Goal: Use online tool/utility: Use online tool/utility

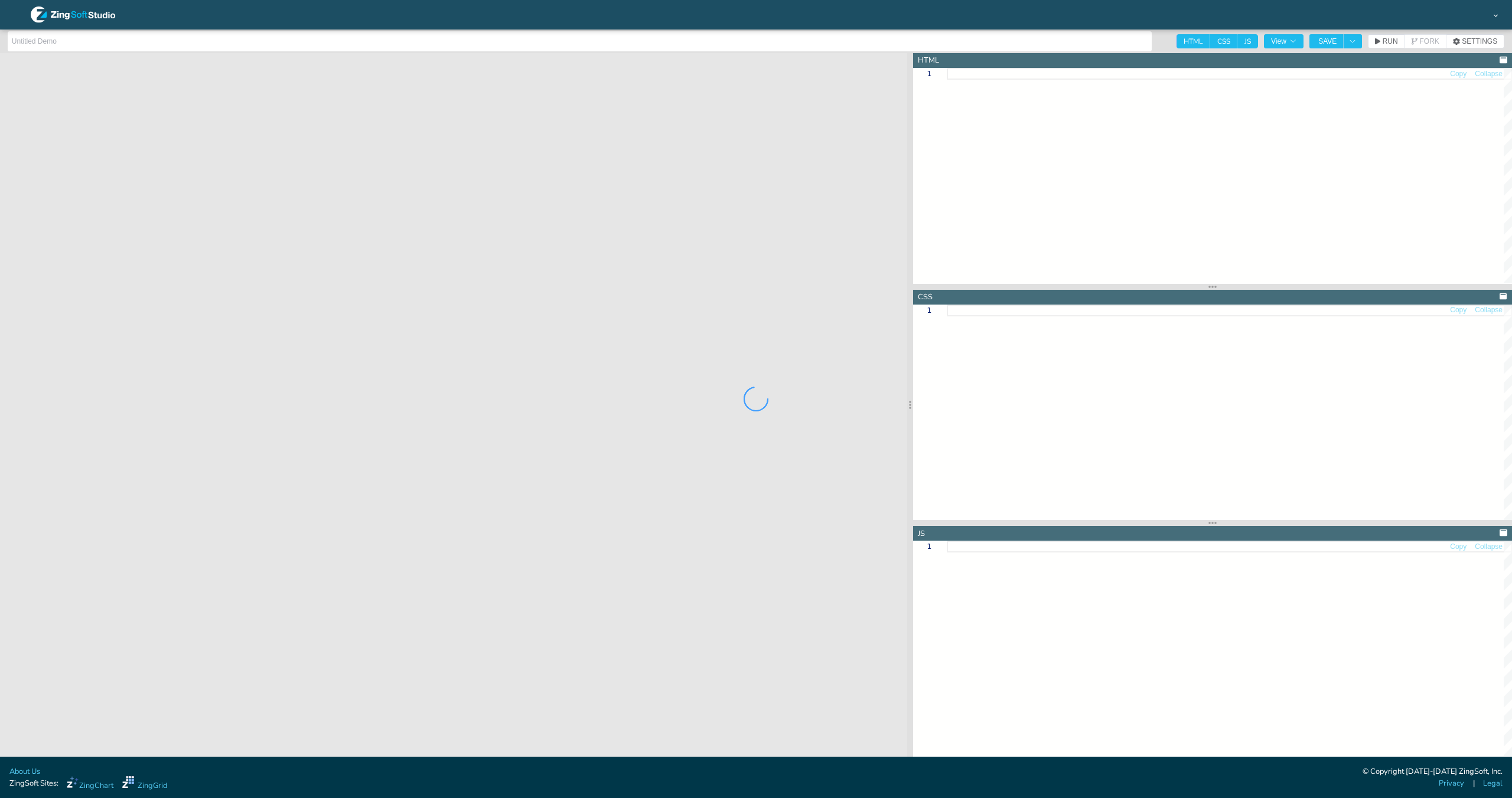
type input "jsdocs zing-grid filter-on external example"
type textarea "<!DOCTYPE html> <html> <head> <meta charset="utf-8"> <title>ZingGrid Demo</titl…"
type textarea "html, body { height:100%; width:100%; margin:0; padding:0; } zg-caption h1 { fo…"
type textarea "// Custom renderer function renderItemName(item, color, size) { return `Item: $…"
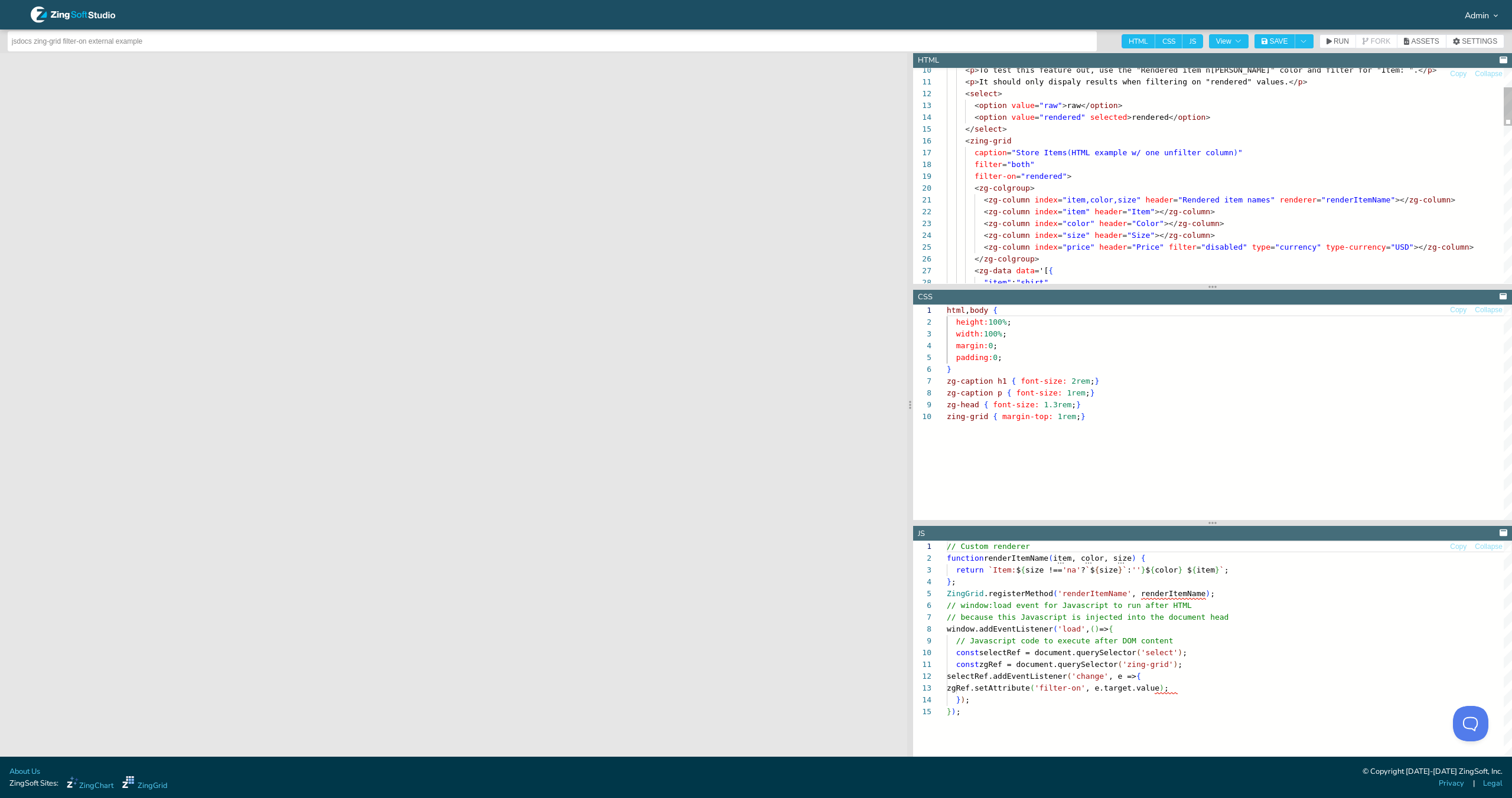
click at [1024, 164] on div "< p > To test this feature out, use the "Rendered item n [PERSON_NAME]" color a…" at bounding box center [1229, 562] width 566 height 1207
click at [1331, 48] on button "RUN" at bounding box center [1337, 41] width 36 height 14
click at [1154, 212] on div "< p > To test this feature out, use the "Rendered item n [PERSON_NAME]" color a…" at bounding box center [1229, 562] width 566 height 1207
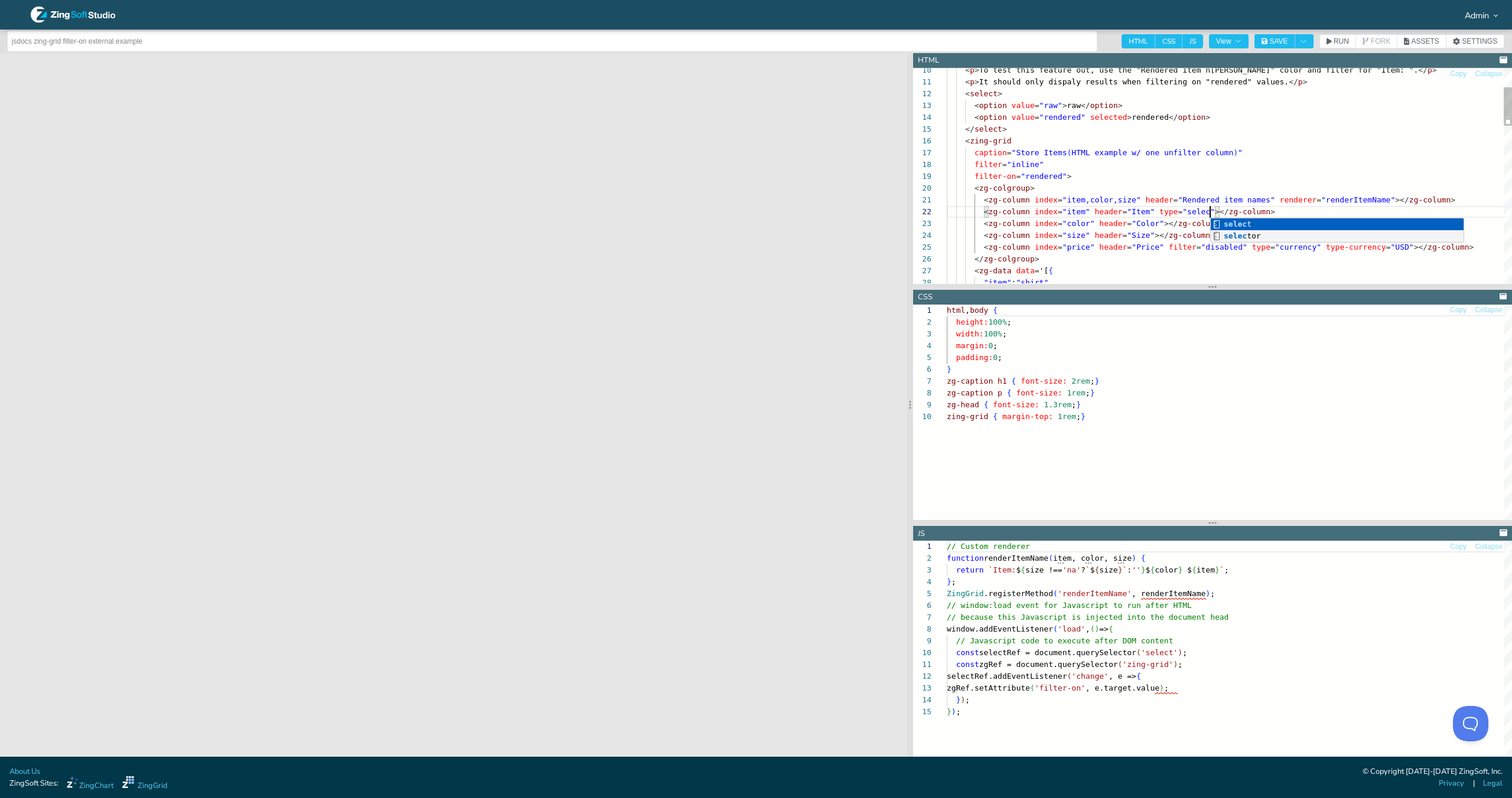
scroll to position [12, 268]
drag, startPoint x: 1342, startPoint y: 43, endPoint x: 1316, endPoint y: 49, distance: 26.7
click at [1342, 43] on span "RUN" at bounding box center [1341, 41] width 15 height 7
click at [1216, 214] on span """ at bounding box center [1217, 211] width 5 height 9
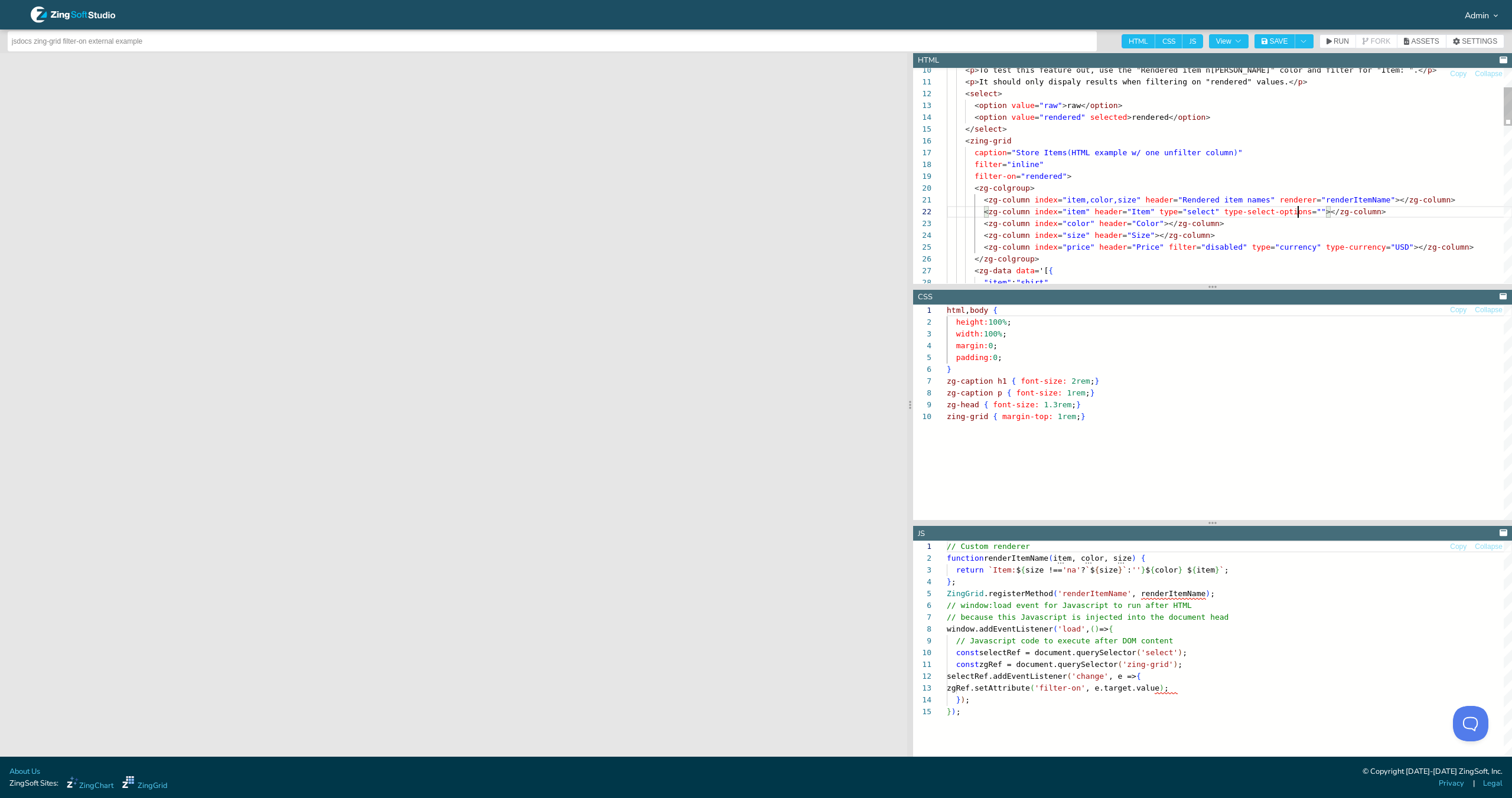
click at [1296, 212] on div "< p > To test this feature out, use the "Rendered item n [PERSON_NAME]" color a…" at bounding box center [1229, 562] width 566 height 1207
click at [1335, 36] on button "RUN" at bounding box center [1337, 41] width 36 height 14
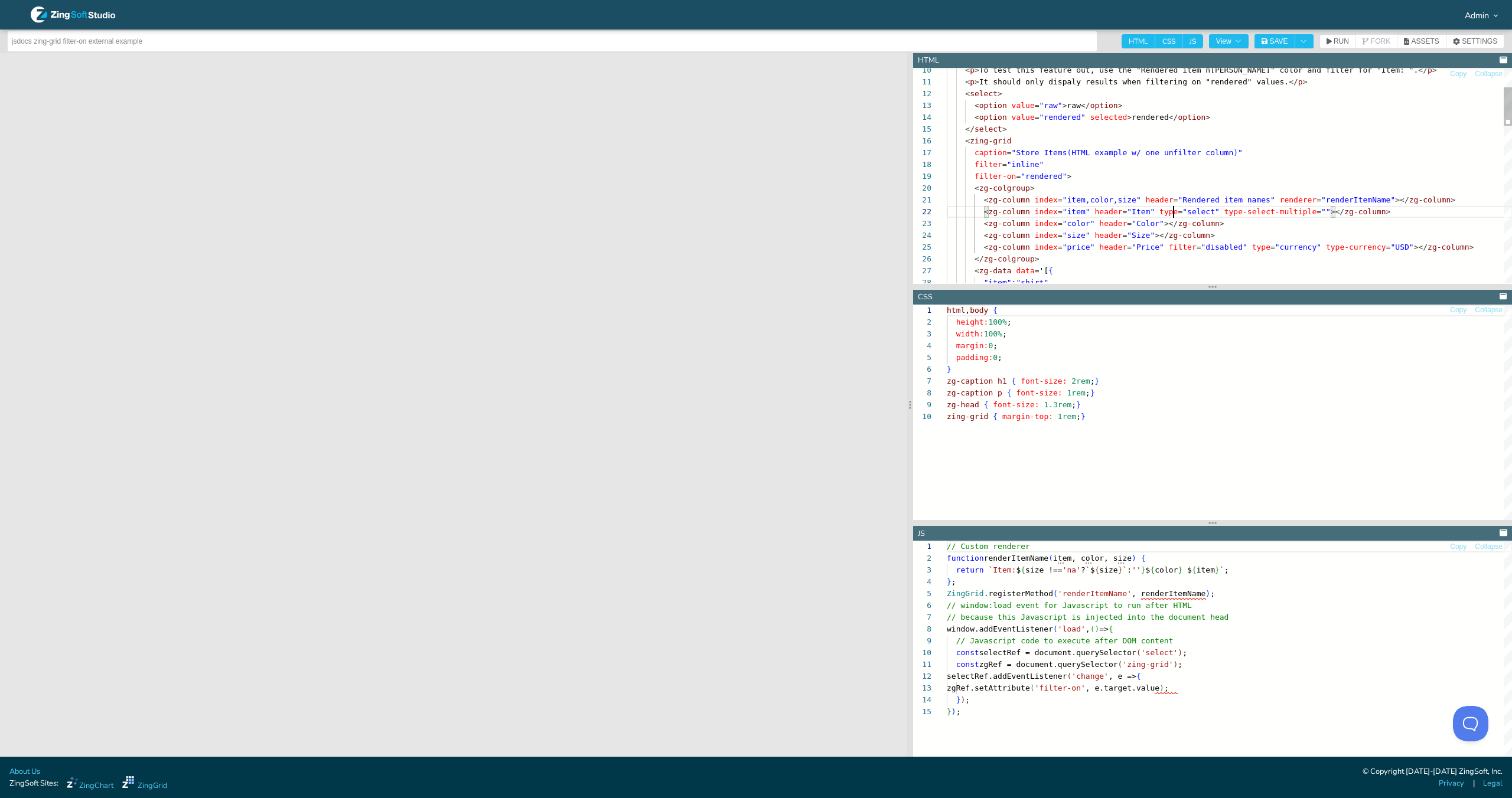
click at [1174, 212] on div "< p > To test this feature out, use the "Rendered item n [PERSON_NAME]" color a…" at bounding box center [1229, 562] width 566 height 1207
click at [1213, 212] on div "< p > To test this feature out, use the "Rendered item n [PERSON_NAME]" color a…" at bounding box center [1229, 562] width 566 height 1207
drag, startPoint x: 1161, startPoint y: 209, endPoint x: 1328, endPoint y: 212, distance: 167.0
click at [1328, 212] on div "< p > To test this feature out, use the "Rendered item n [PERSON_NAME]" color a…" at bounding box center [1229, 562] width 566 height 1207
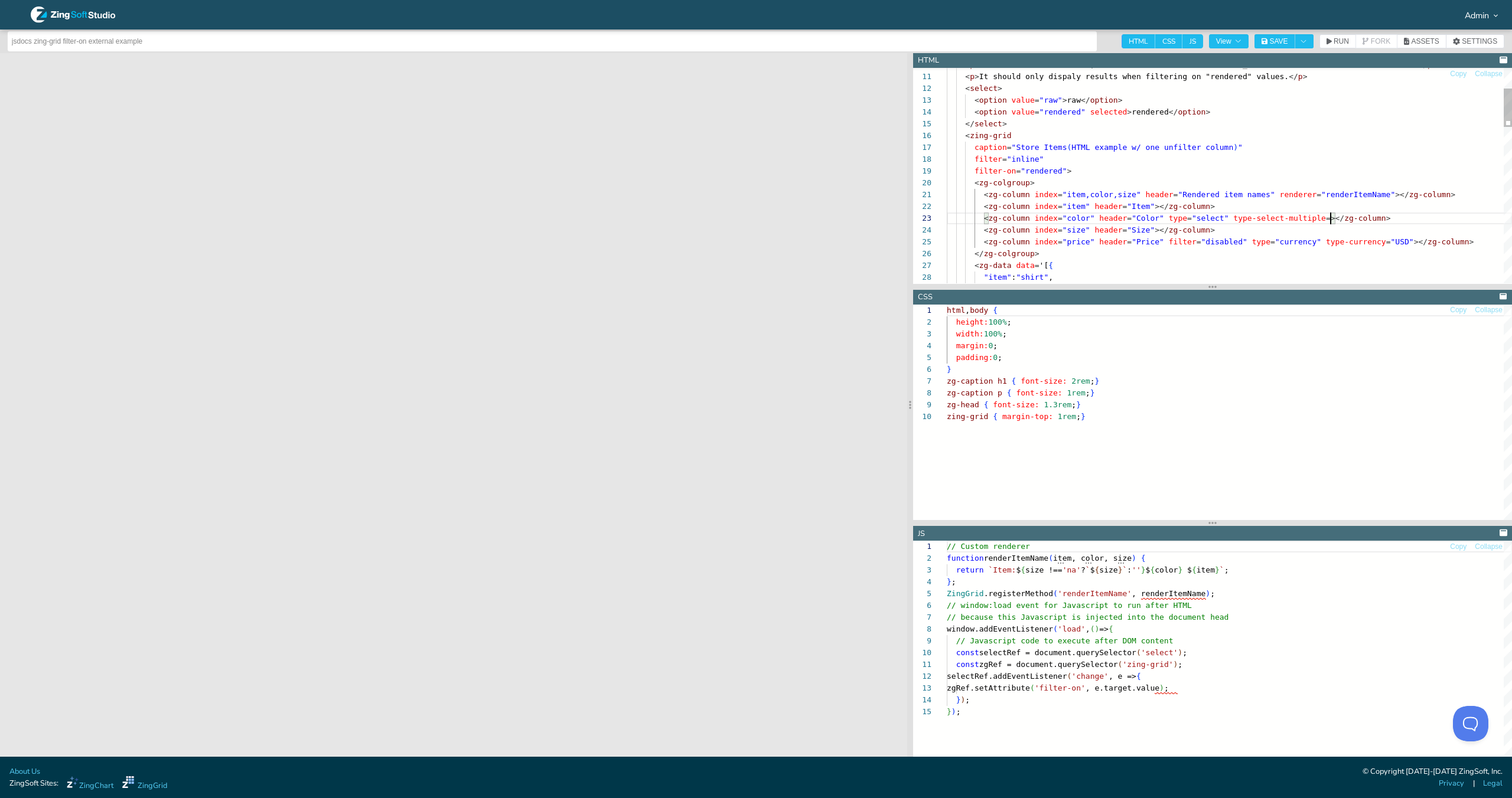
scroll to position [24, 379]
click at [1337, 38] on span "RUN" at bounding box center [1341, 41] width 15 height 7
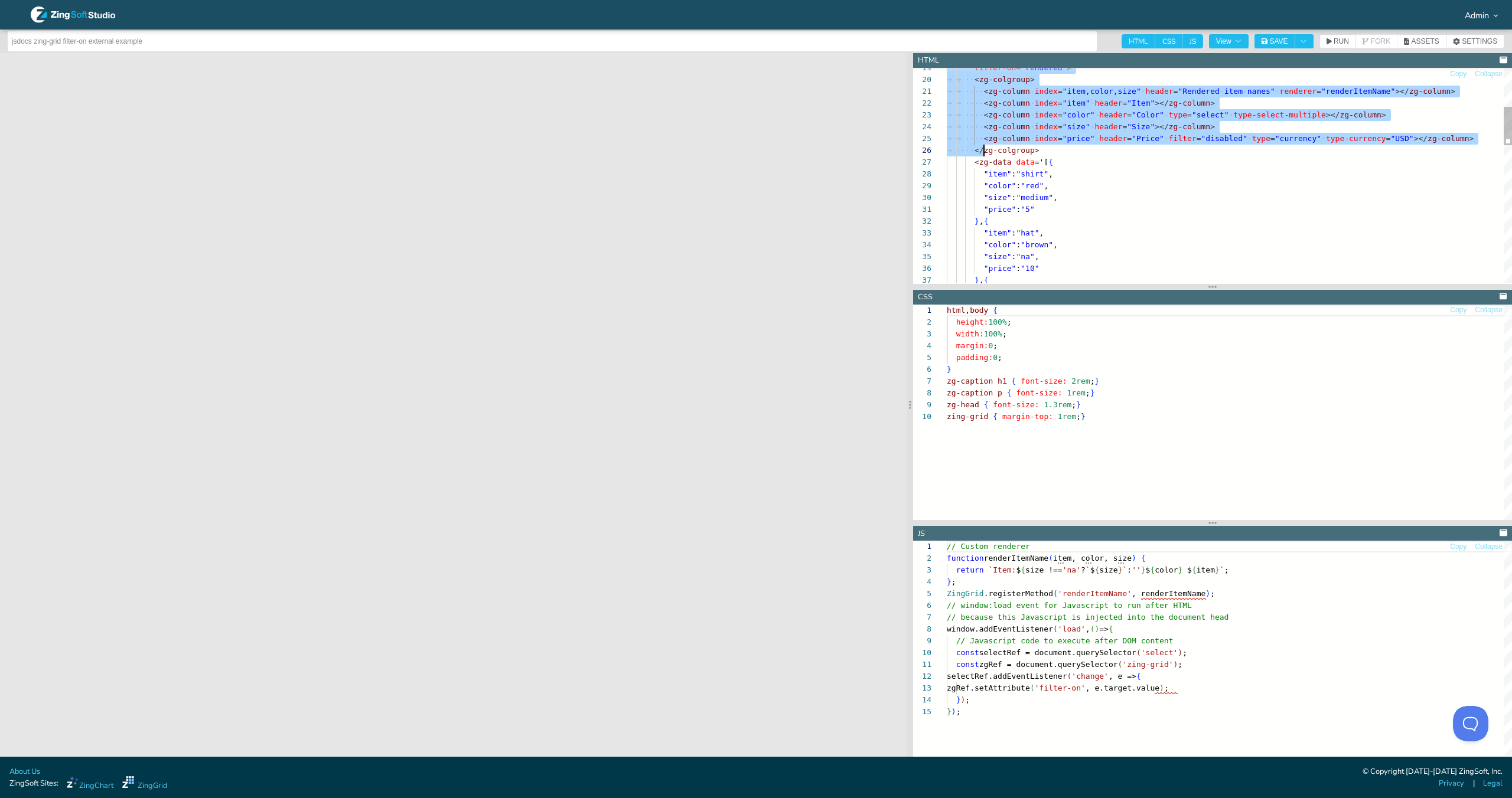
scroll to position [59, 65]
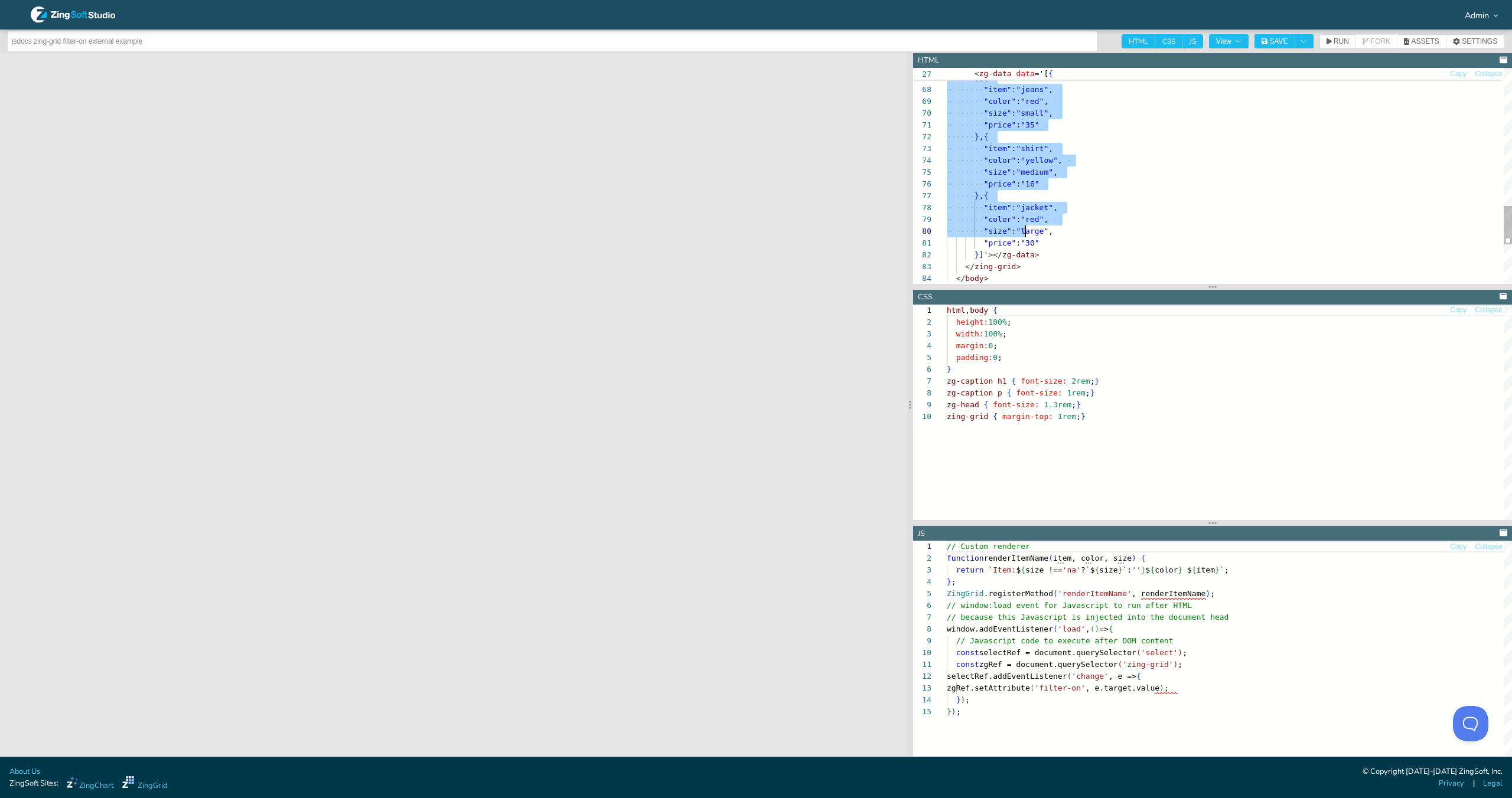
type textarea "<p>It should only dispaly results when filtering on "rendered" values.</p> <sel…"
drag, startPoint x: 968, startPoint y: 136, endPoint x: 1029, endPoint y: 263, distance: 140.9
click at [1384, 44] on span "FORK" at bounding box center [1380, 41] width 19 height 7
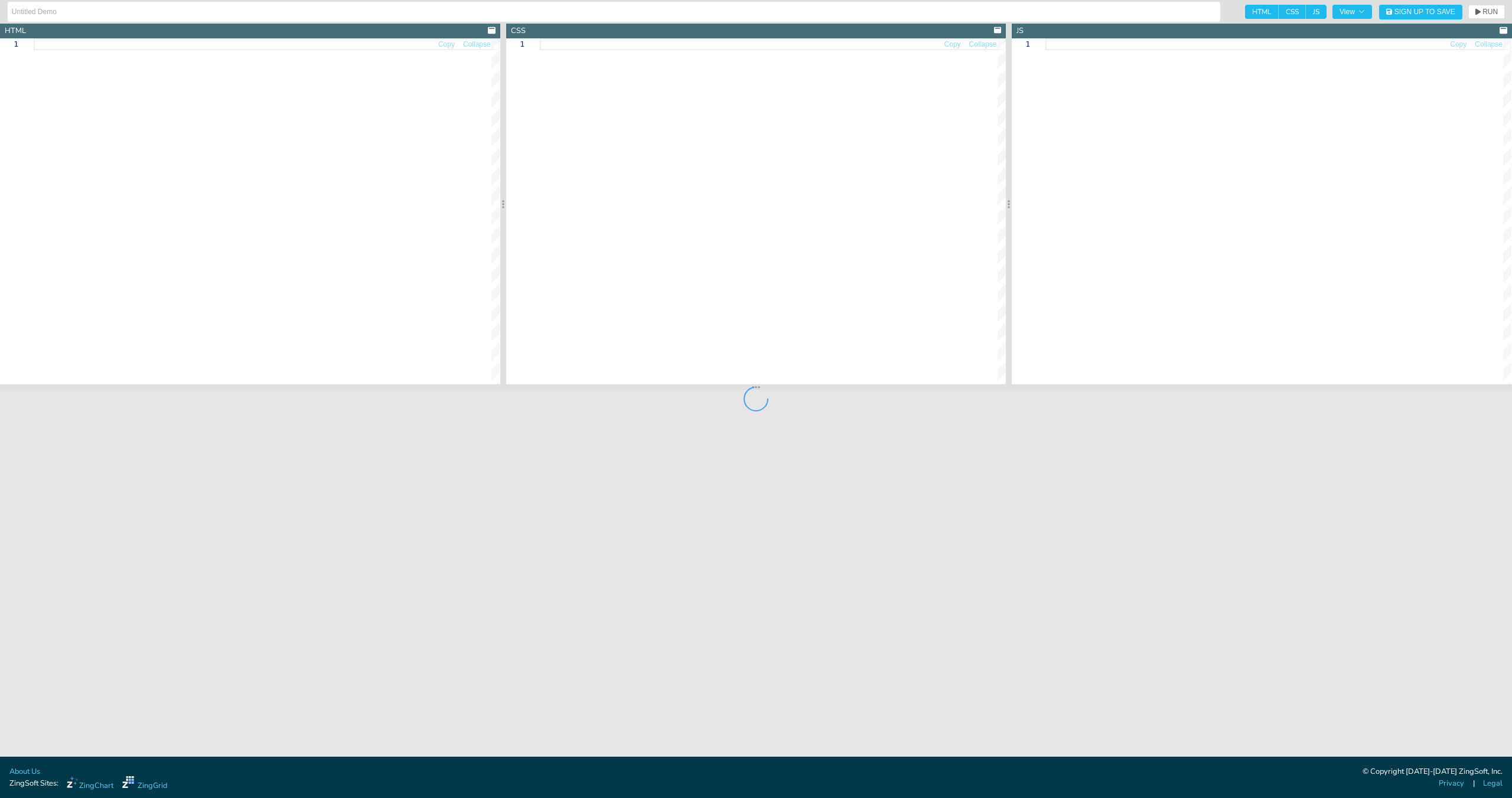
type input "jsdocs zing-grid filter-on external example"
type textarea "<!DOCTYPE html> <html> <head> <meta charset="utf-8"> <title>ZingGrid Demo</titl…"
type textarea "html, body { height:100%; width:100%; margin:0; padding:0; } zg-caption h1 { fo…"
type textarea "// Custom renderer function renderItemName(item, color, size) { return `Item: $…"
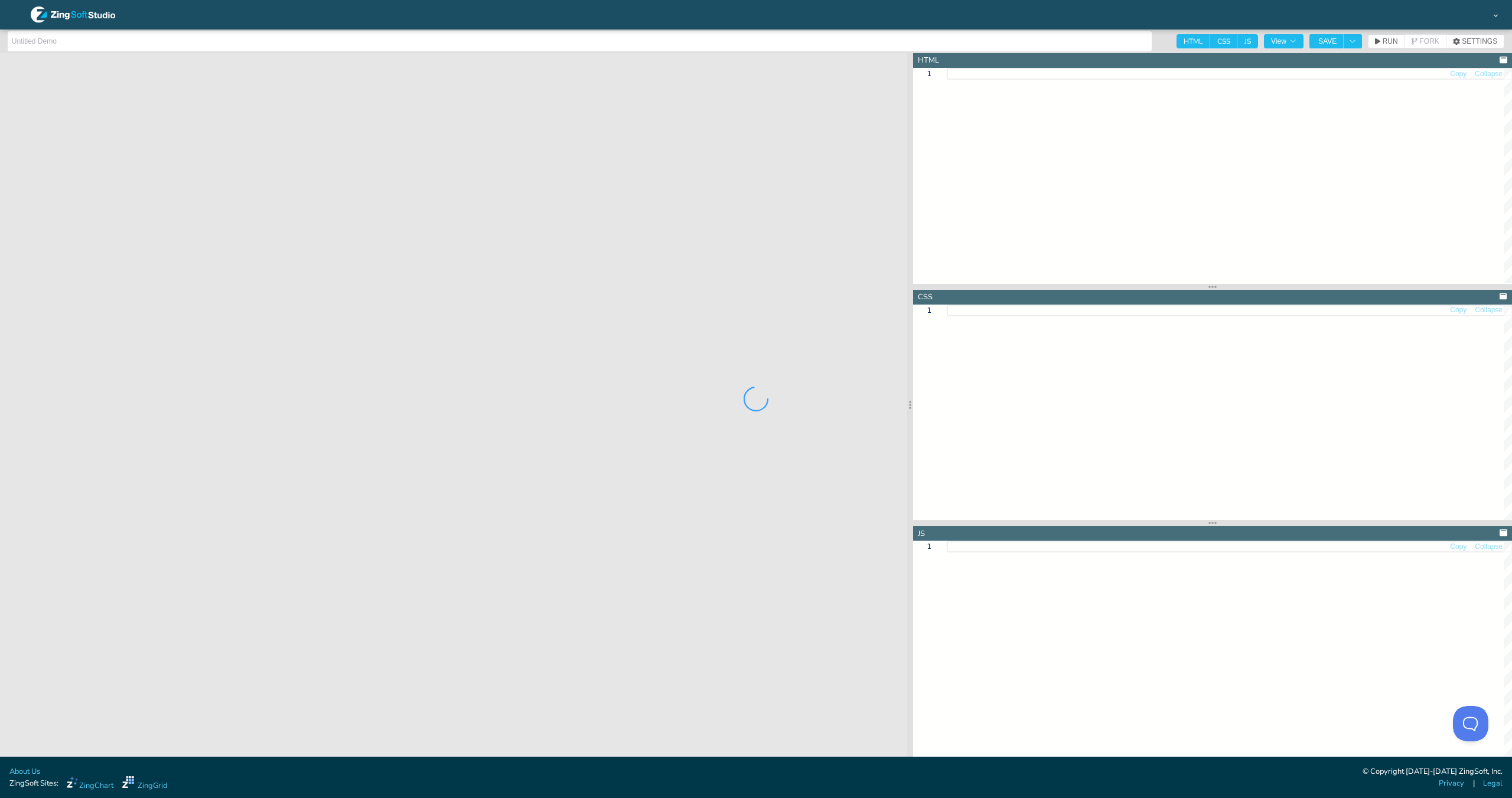
type input "jsdocs zing-grid filter-on external example"
type textarea "<!DOCTYPE html> <html> <head> <meta charset="utf-8"> <title>ZingGrid Demo</titl…"
type textarea "html, body { height:100%; width:100%; margin:0; padding:0; } zg-caption h1 { fo…"
type textarea "// Custom renderer function renderItemName(item, color, size) { return `Item: $…"
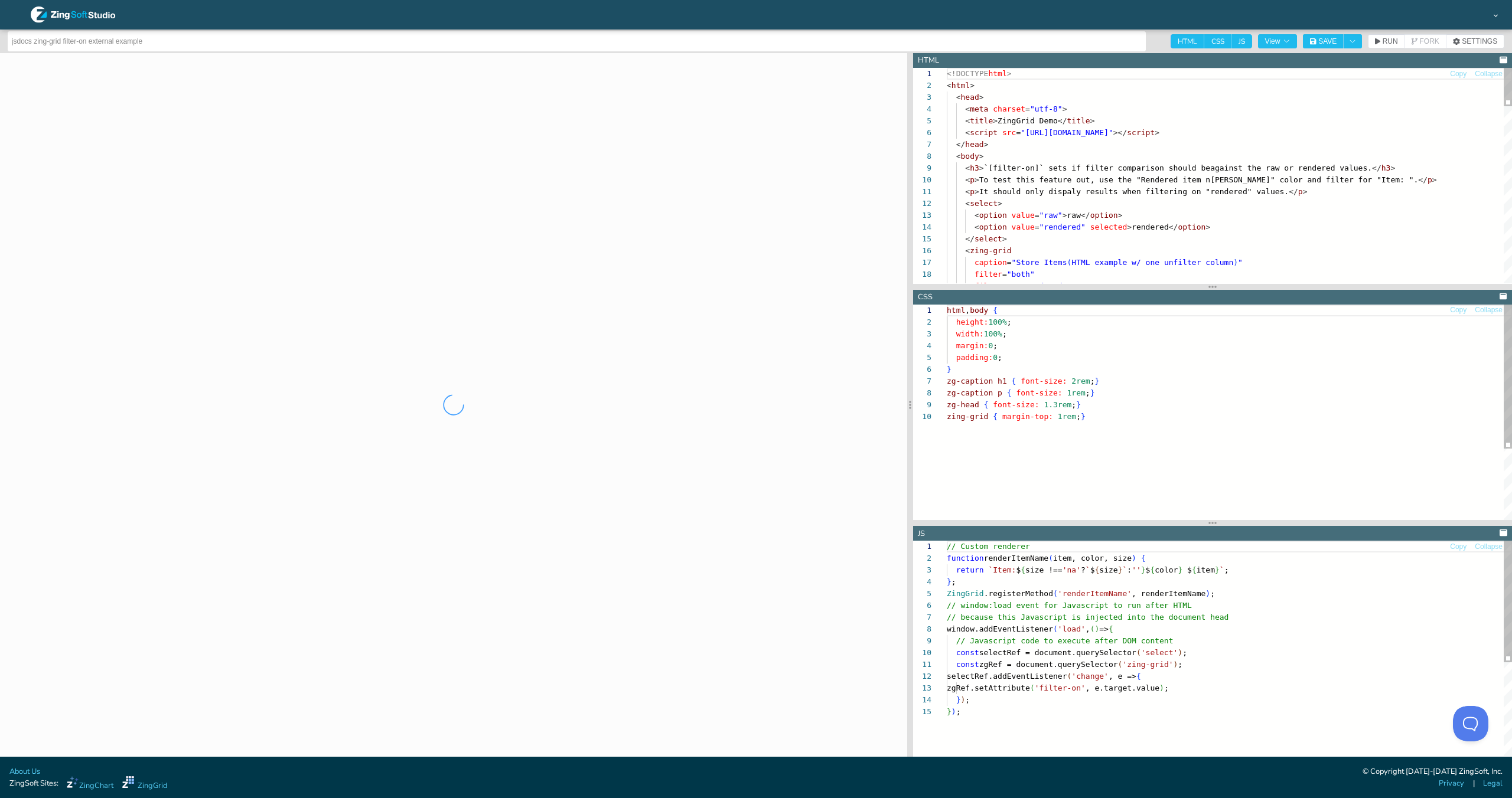
scroll to position [118, 0]
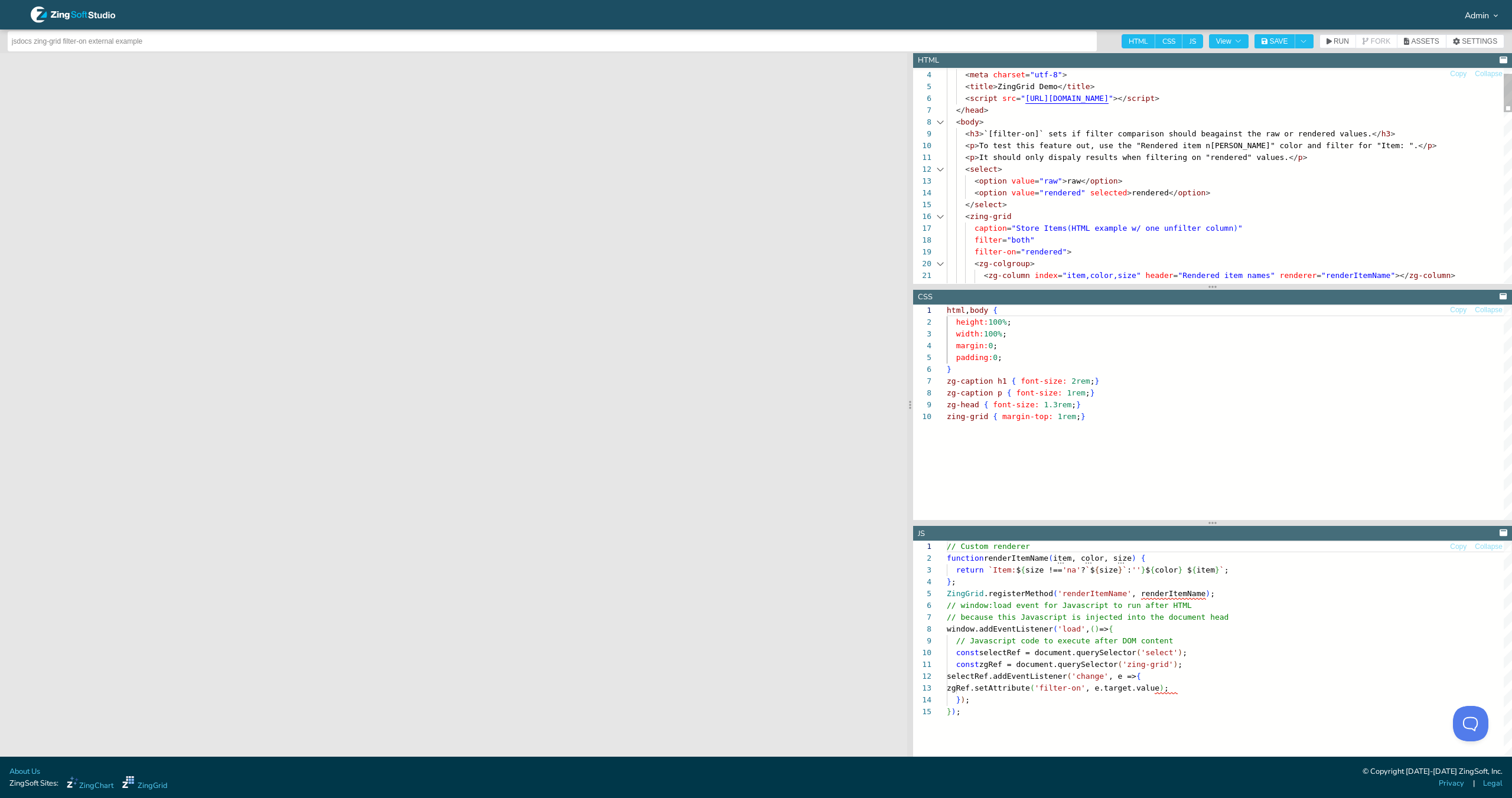
click at [944, 215] on div at bounding box center [940, 217] width 15 height 12
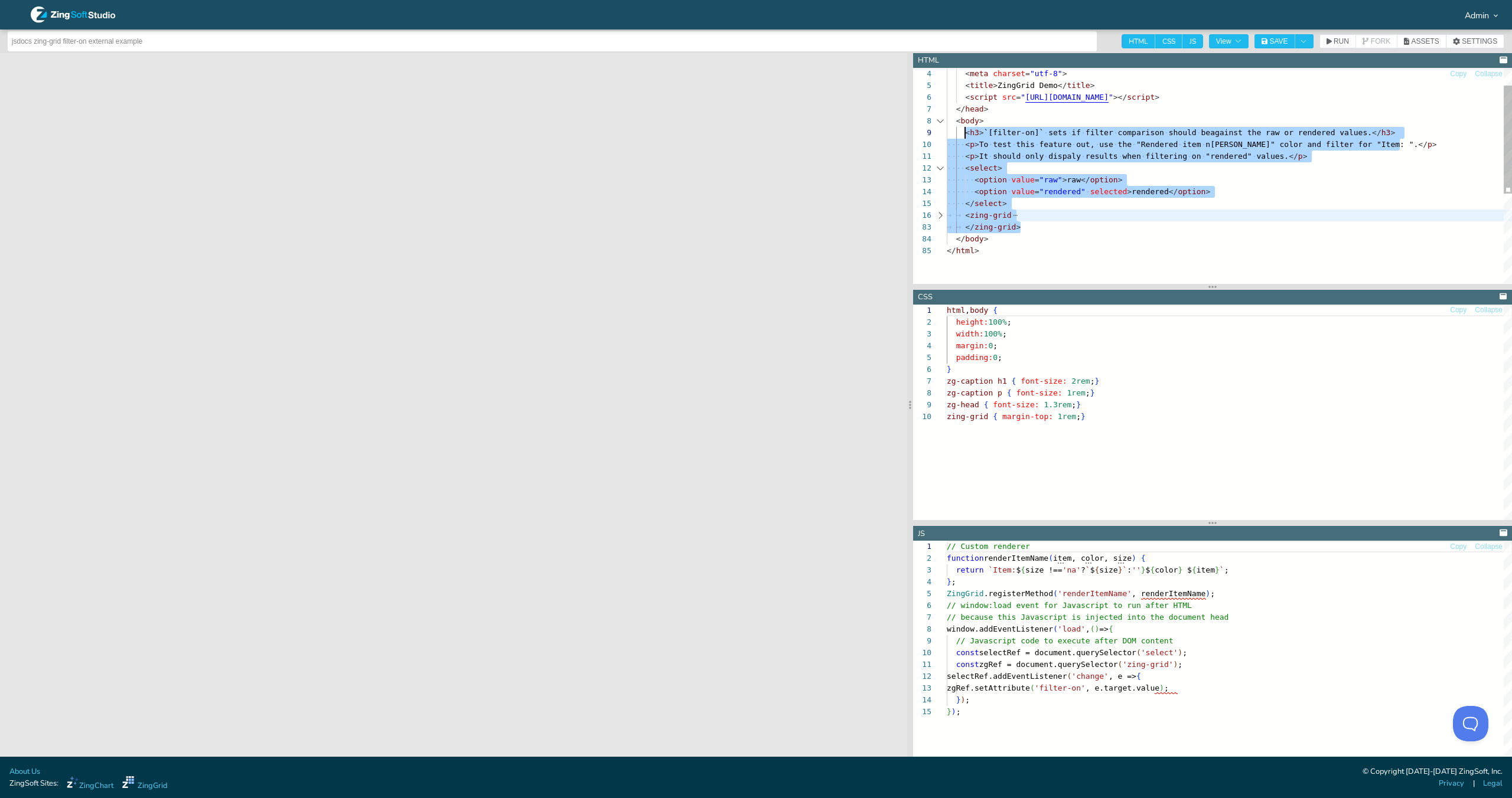
drag, startPoint x: 1027, startPoint y: 223, endPoint x: 963, endPoint y: 130, distance: 112.9
click at [963, 130] on div "< meta charset = "utf-8" > < title > ZingGrid Demo </ title > < script src = " …" at bounding box center [1229, 246] width 566 height 428
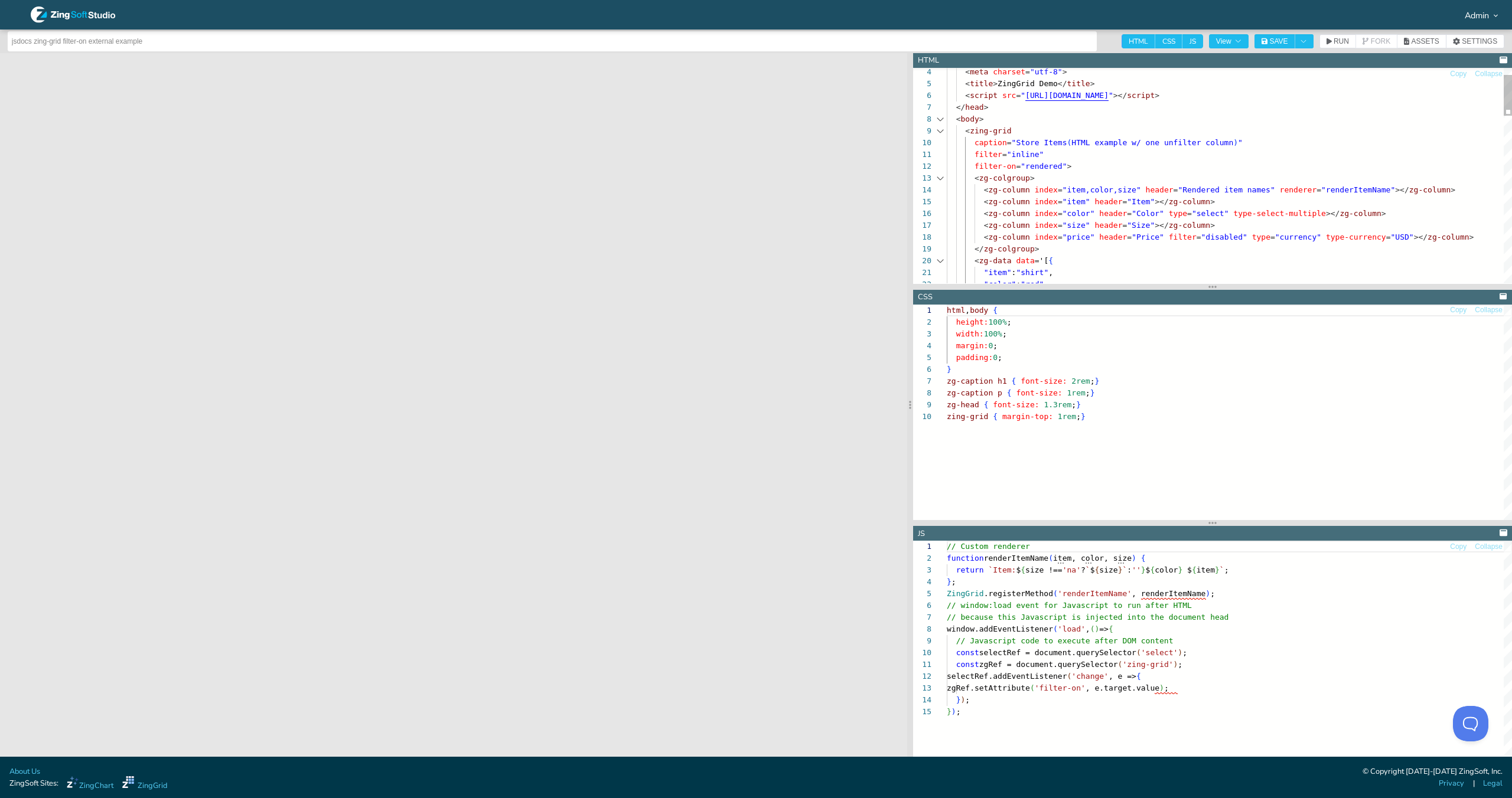
scroll to position [59, 115]
click at [1333, 45] on span "RUN" at bounding box center [1341, 41] width 15 height 7
drag, startPoint x: 1067, startPoint y: 168, endPoint x: 1063, endPoint y: 161, distance: 8.1
click at [1063, 161] on div "< meta charset = "utf-8" > < title > ZingGrid Demo </ title > < script src = " …" at bounding box center [1229, 592] width 566 height 1125
click at [1068, 161] on div "< meta charset = "utf-8" > < title > ZingGrid Demo </ title > < script src = " …" at bounding box center [1229, 592] width 566 height 1125
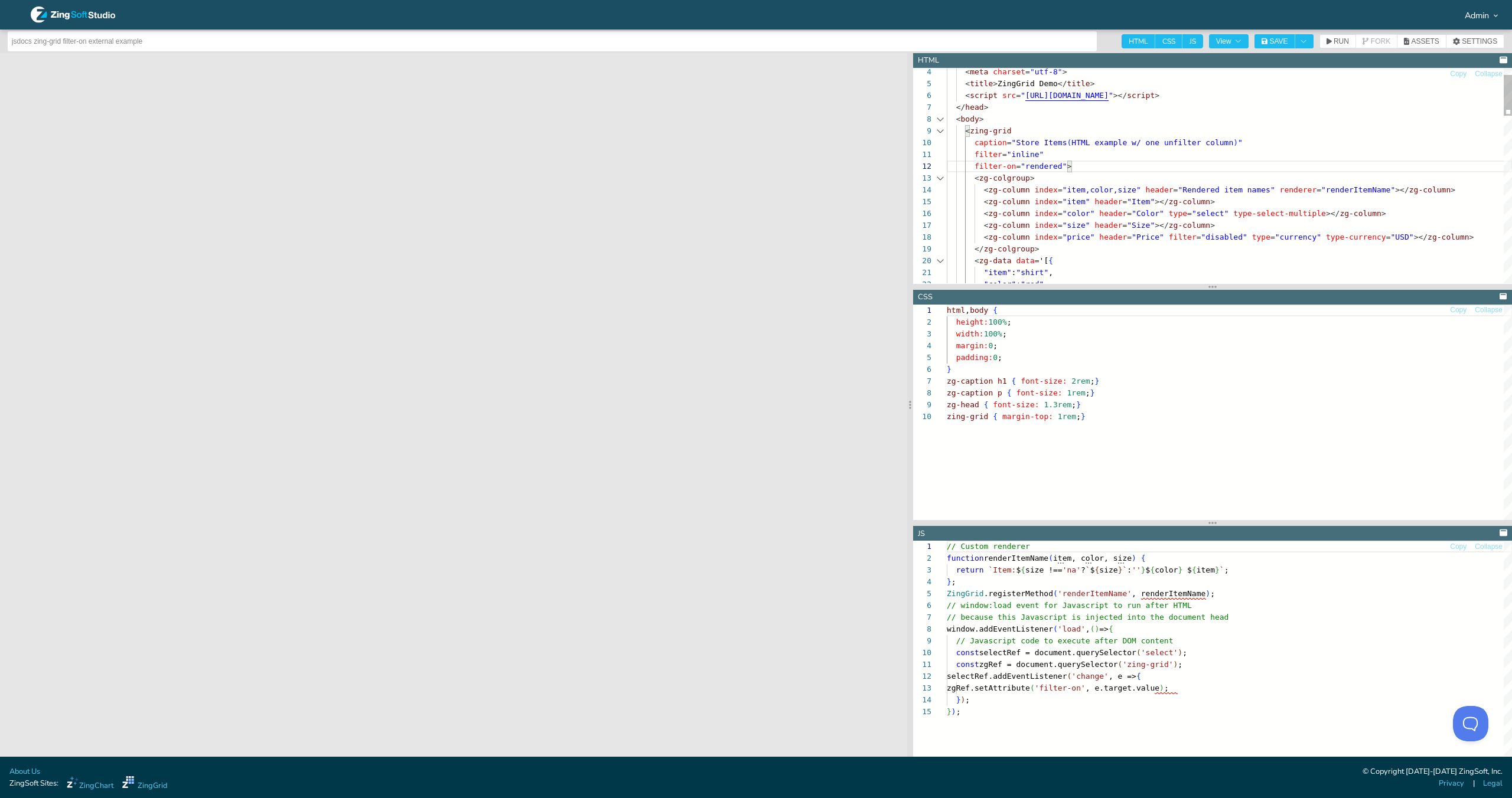
scroll to position [0, 97]
drag, startPoint x: 1066, startPoint y: 164, endPoint x: 1059, endPoint y: 152, distance: 13.9
click at [1059, 152] on div "< meta charset = "utf-8" > < title > ZingGrid Demo </ title > < script src = " …" at bounding box center [1229, 592] width 566 height 1125
type textarea "filter="inline"> <zg-colgroup> <zg-column index="item,color,size" header="Rende…"
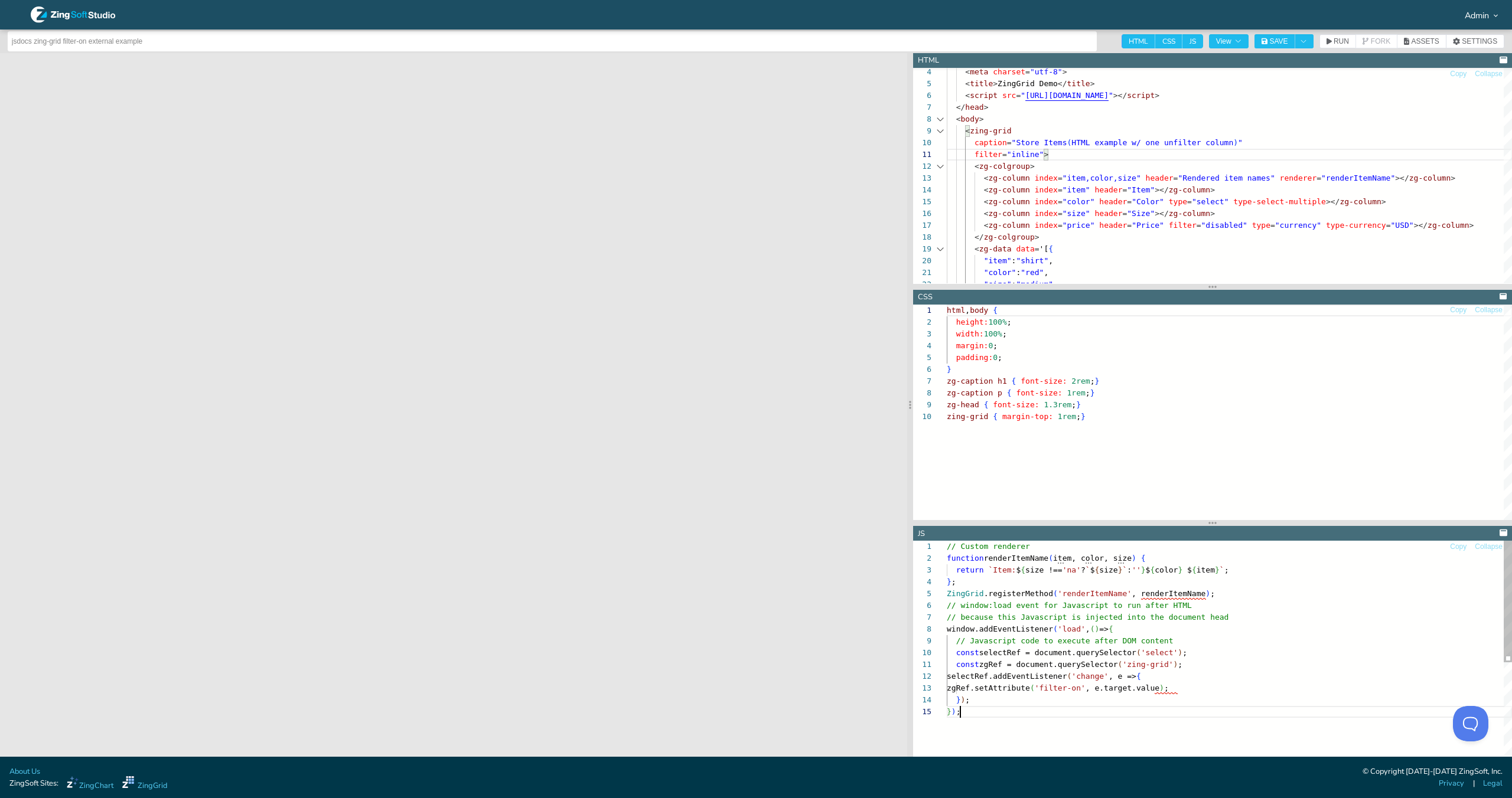
scroll to position [36, 23]
type textarea "// Custom renderer function renderItemName(item, color, size) { return `Item: $…"
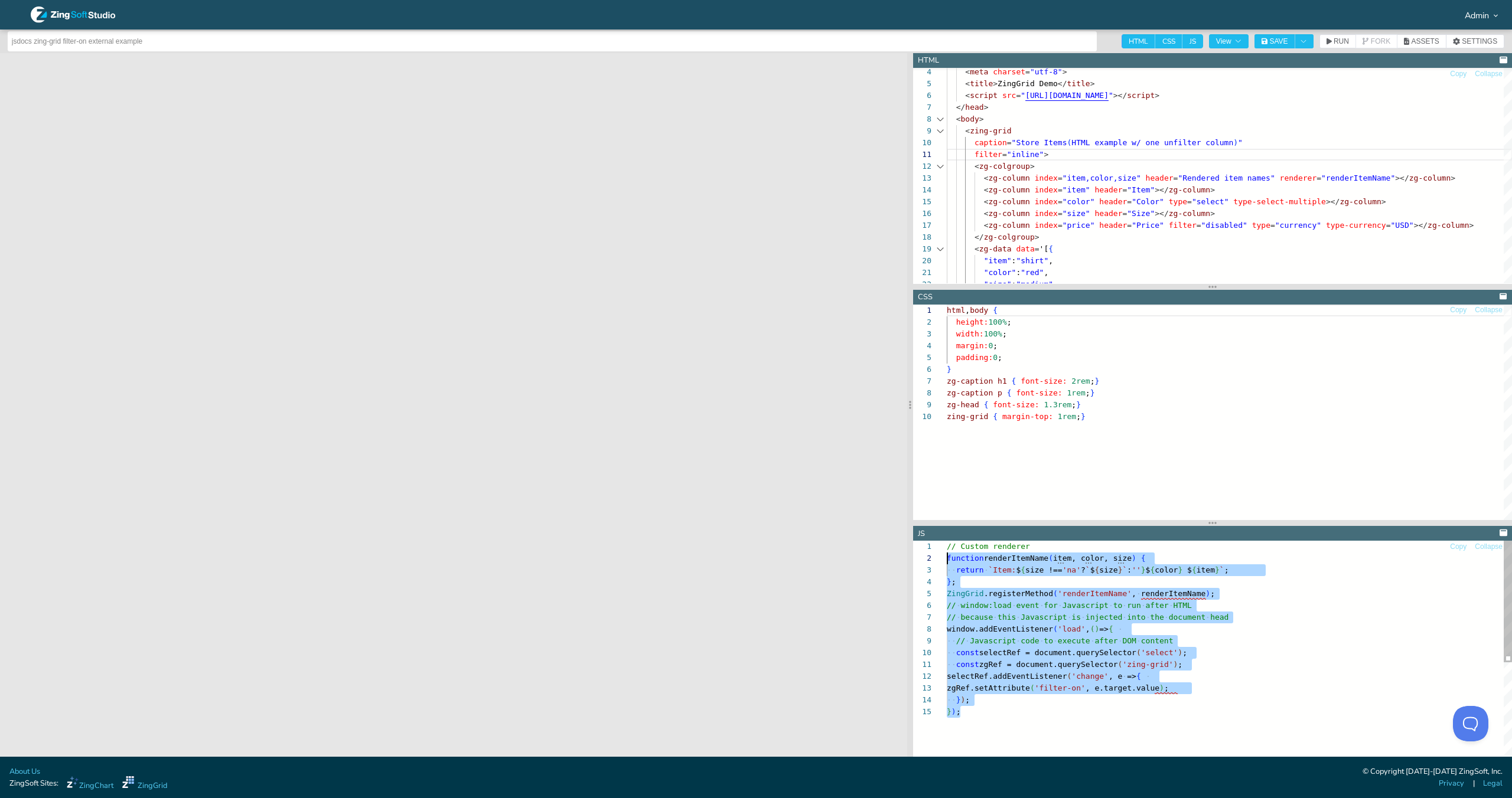
scroll to position [0, 0]
drag, startPoint x: 999, startPoint y: 711, endPoint x: 913, endPoint y: 534, distance: 196.8
click at [946, 541] on div "// Custom renderer function renderItemName ( item, color, size ) { return `Item…" at bounding box center [1229, 731] width 566 height 381
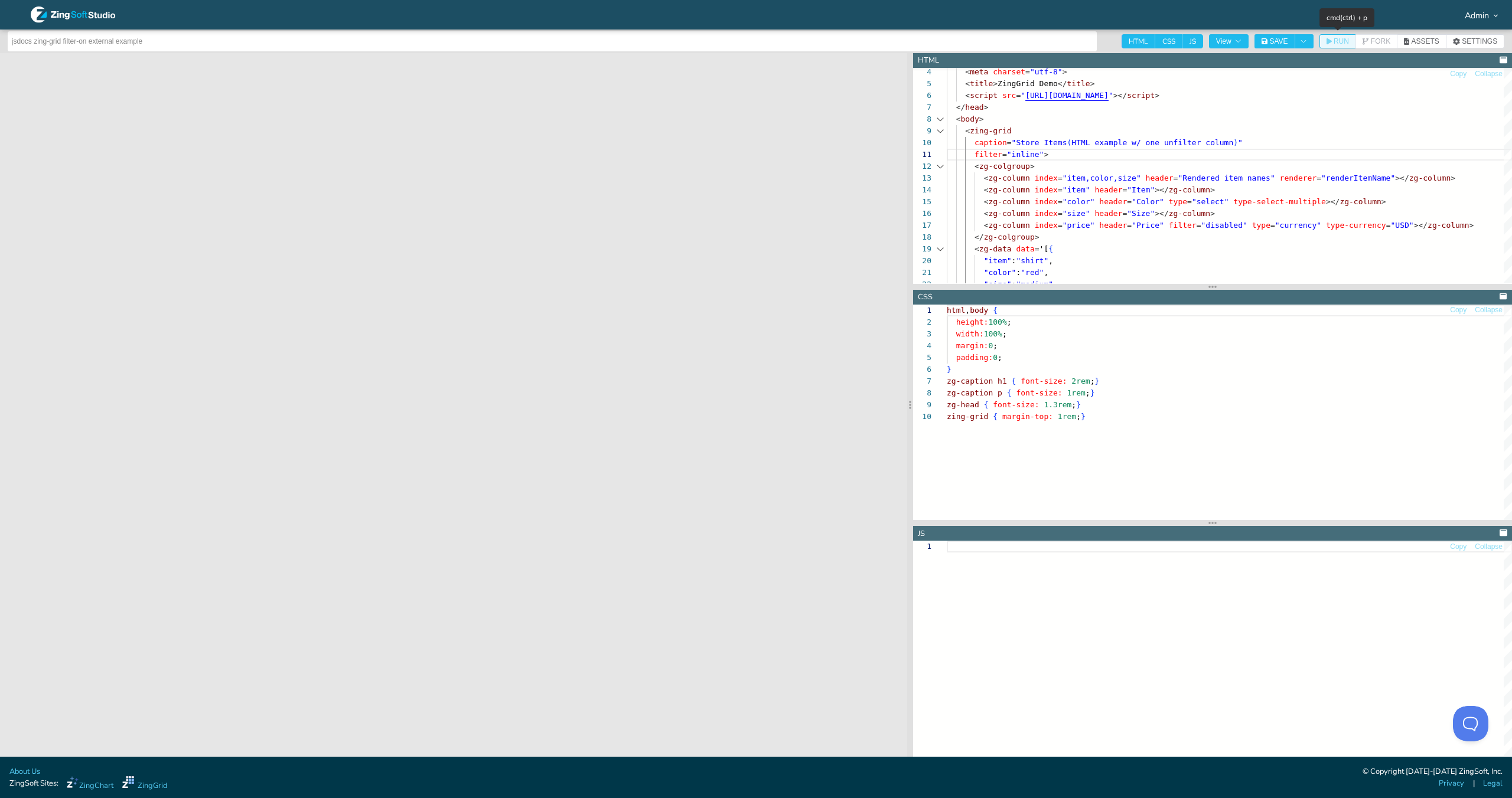
click at [1337, 38] on span "RUN" at bounding box center [1341, 41] width 15 height 7
drag, startPoint x: 1323, startPoint y: 200, endPoint x: 1230, endPoint y: 198, distance: 93.0
click at [1230, 198] on div "< meta charset = "utf-8" > < title > ZingGrid Demo </ title > < script src = " …" at bounding box center [1229, 586] width 566 height 1113
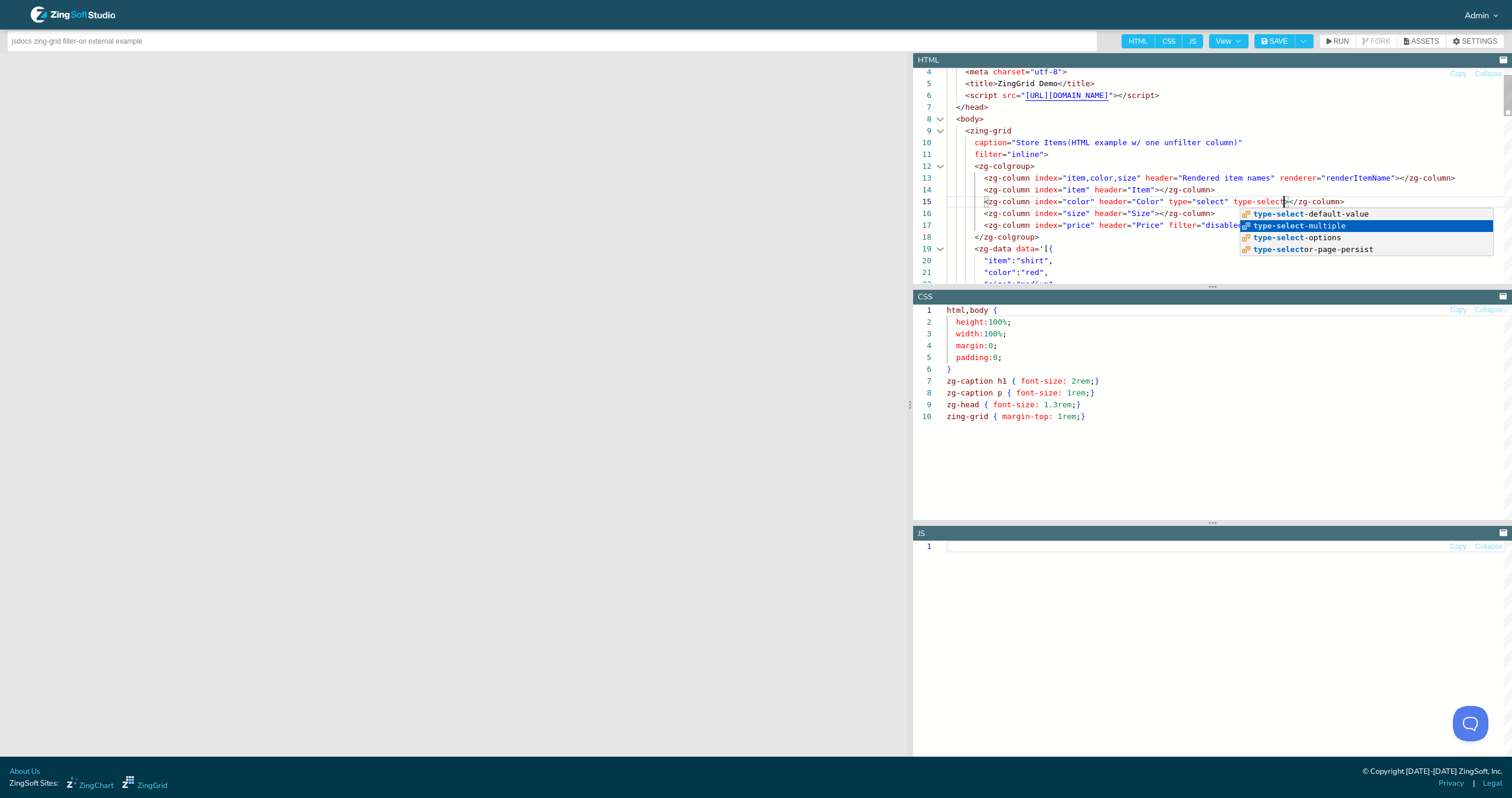
scroll to position [47, 389]
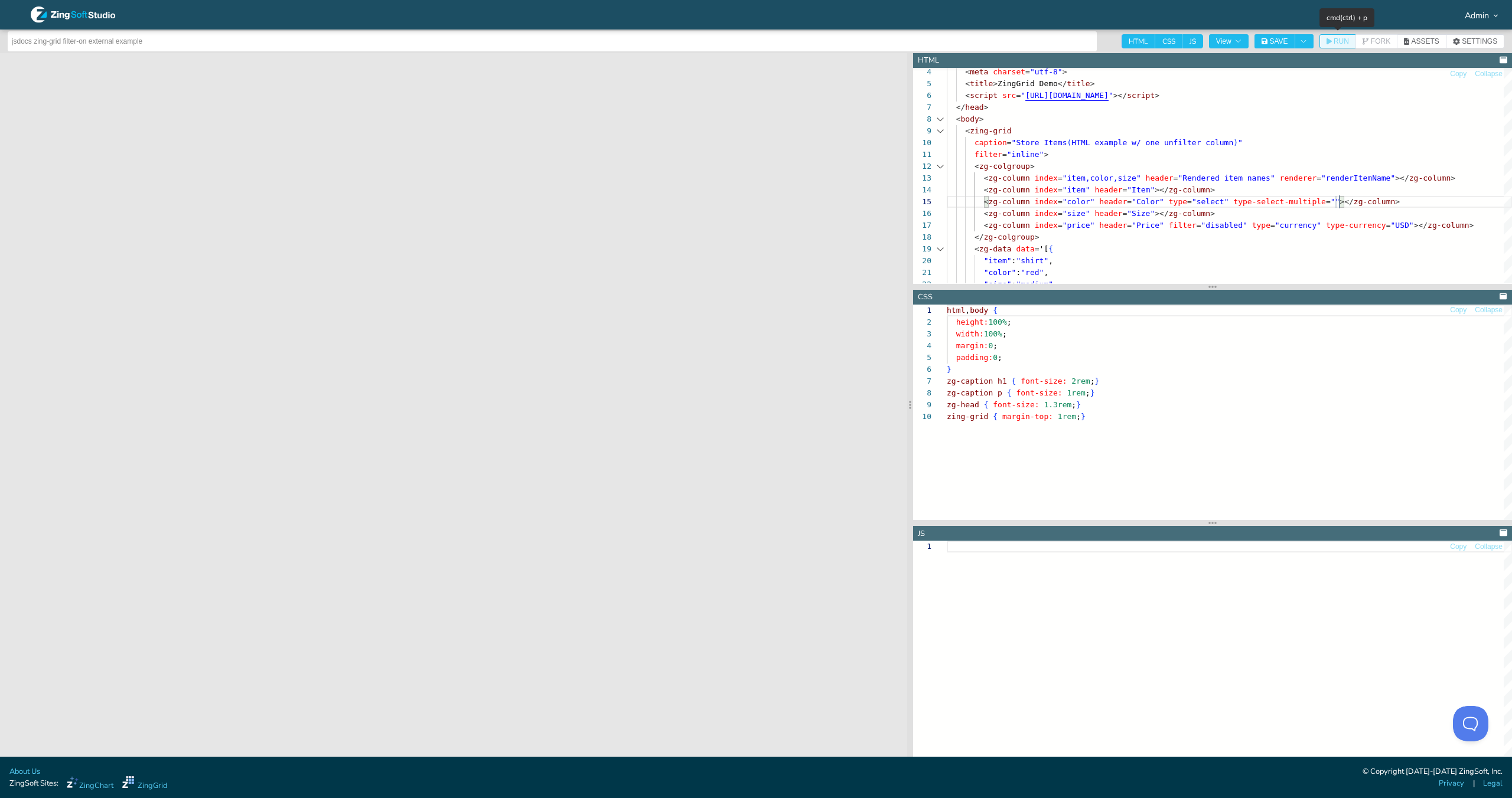
click at [1322, 38] on button "RUN" at bounding box center [1337, 41] width 36 height 14
click at [1027, 149] on div "< meta charset = "utf-8" > < title > ZingGrid Demo </ title > < script src = " …" at bounding box center [1229, 586] width 566 height 1113
click at [1335, 43] on span "RUN" at bounding box center [1341, 41] width 15 height 7
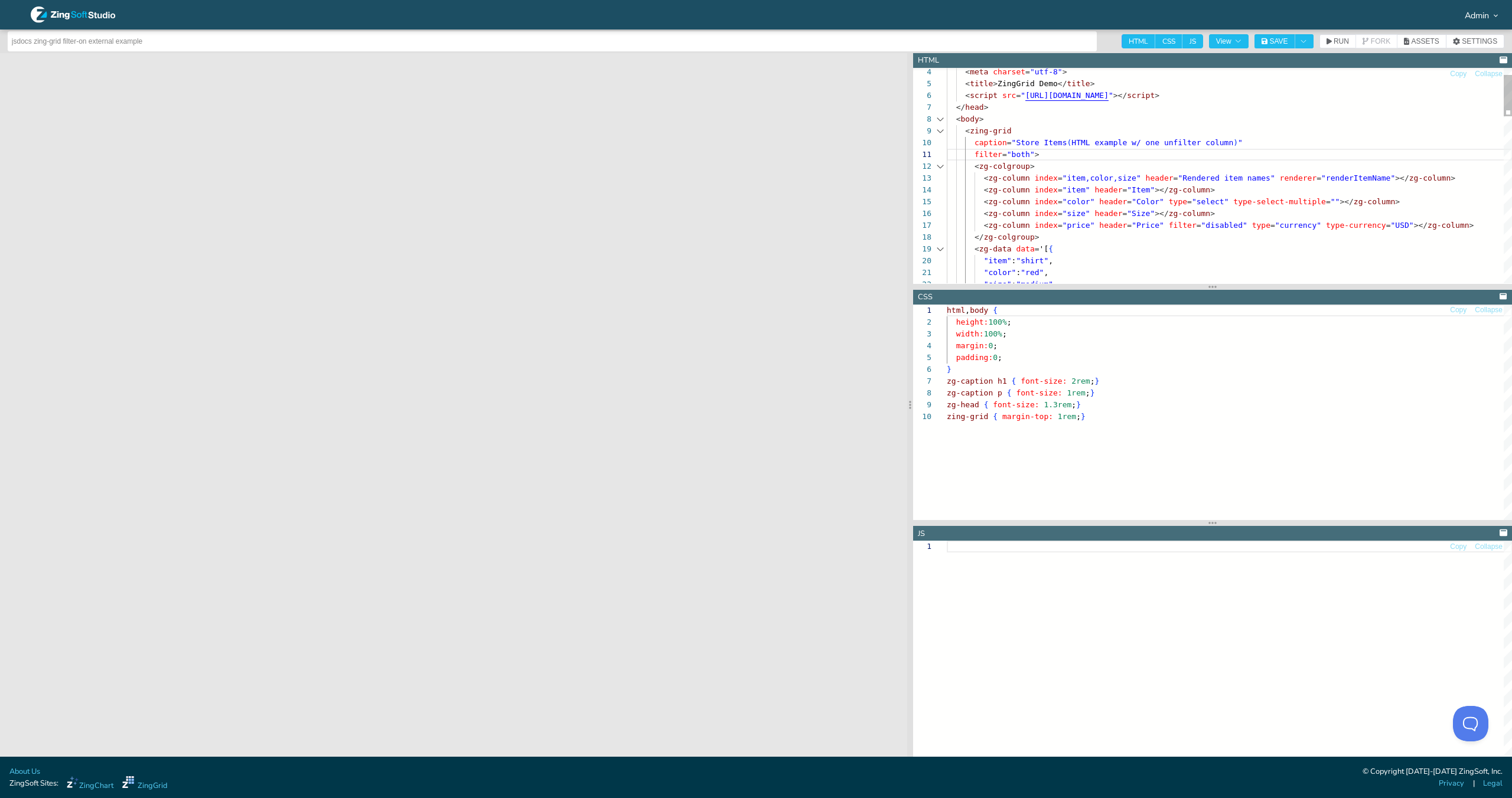
click at [945, 162] on div at bounding box center [940, 167] width 15 height 12
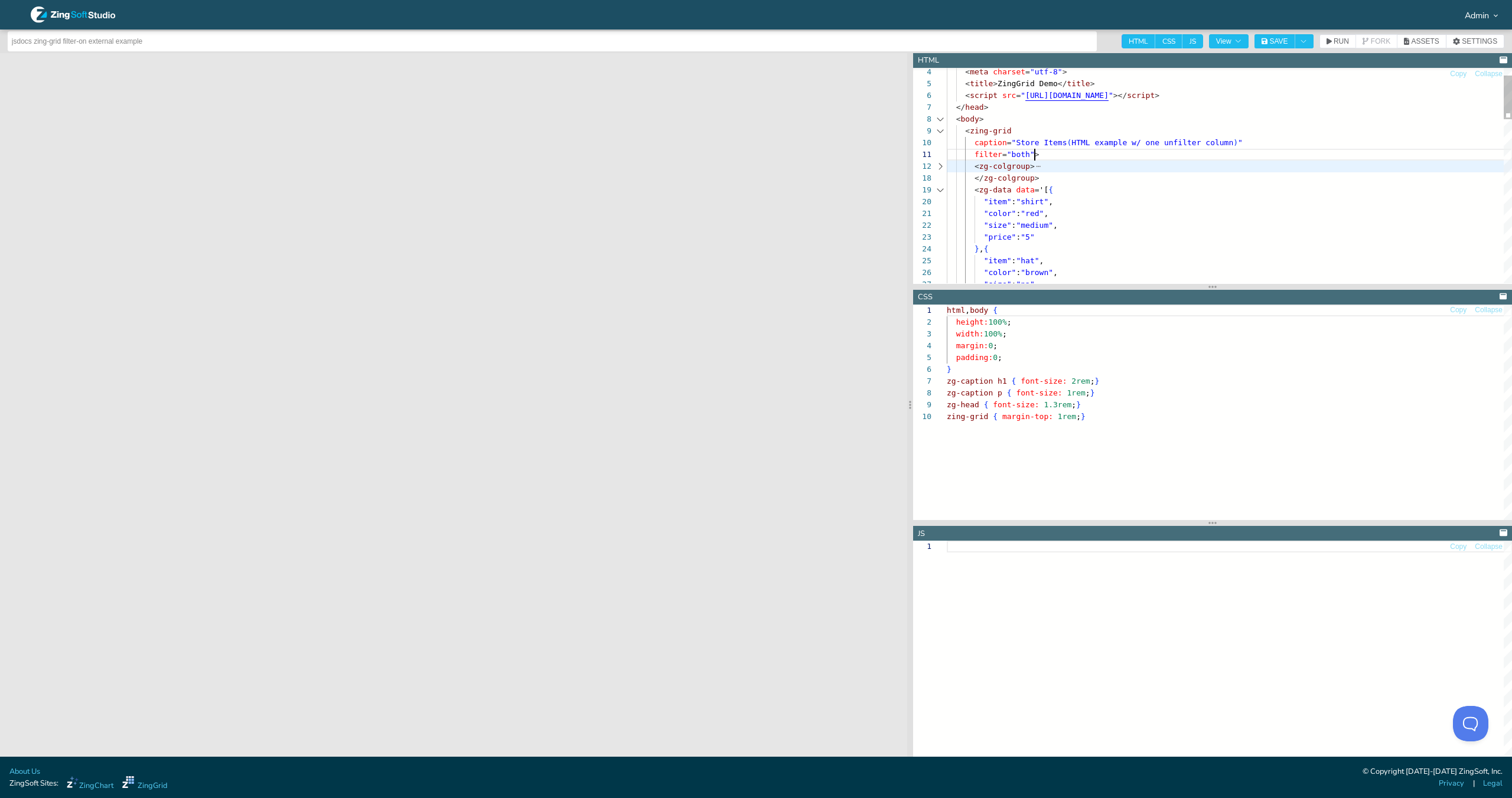
scroll to position [0, 88]
drag, startPoint x: 1036, startPoint y: 151, endPoint x: 1118, endPoint y: 165, distance: 83.2
click at [1036, 151] on span ">" at bounding box center [1036, 154] width 5 height 9
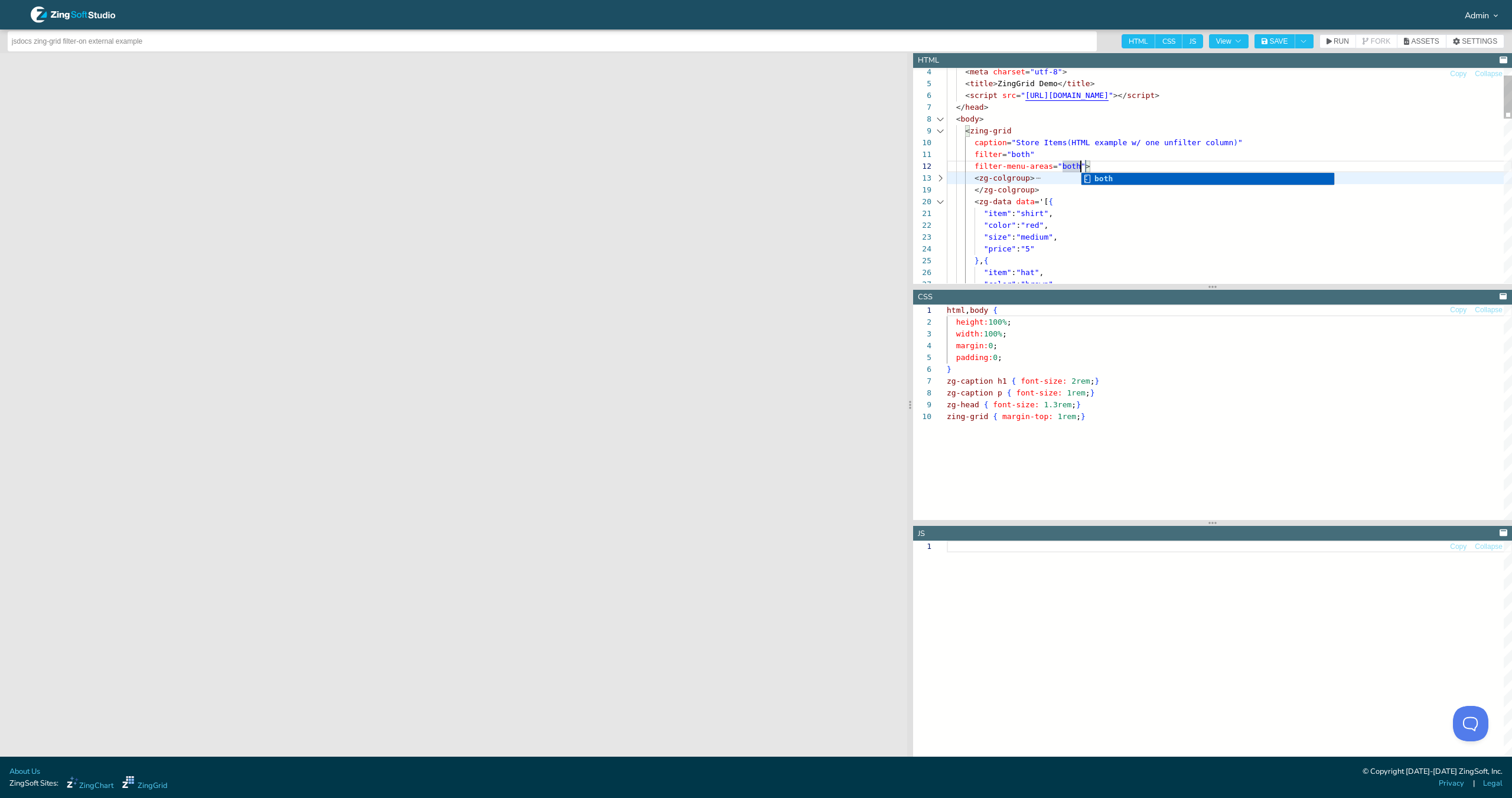
scroll to position [12, 134]
type textarea "filter="both" filter-menu-areas="both"> <zg-colgroup> <zg-column index="item,co…"
click at [1340, 38] on span "RUN" at bounding box center [1341, 41] width 15 height 7
